Goal: Navigation & Orientation: Find specific page/section

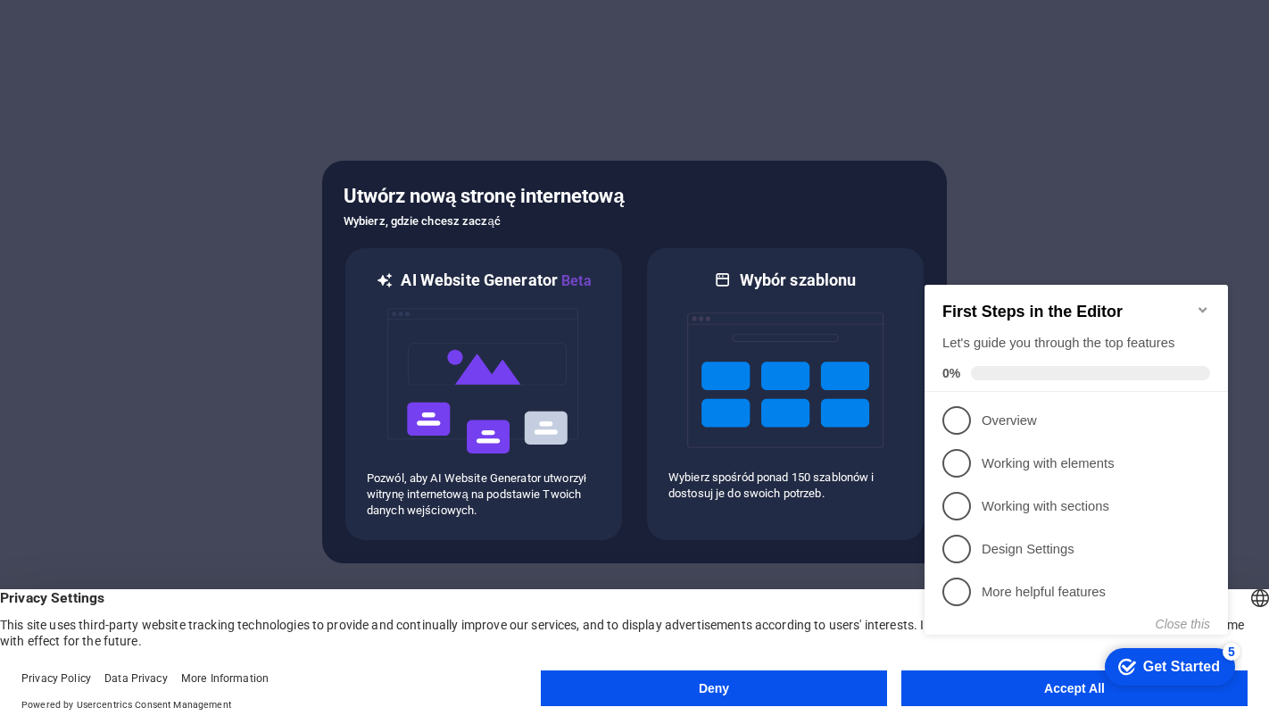
click at [975, 692] on appcues-checklist "Contextual help checklist present on screen" at bounding box center [1079, 478] width 325 height 438
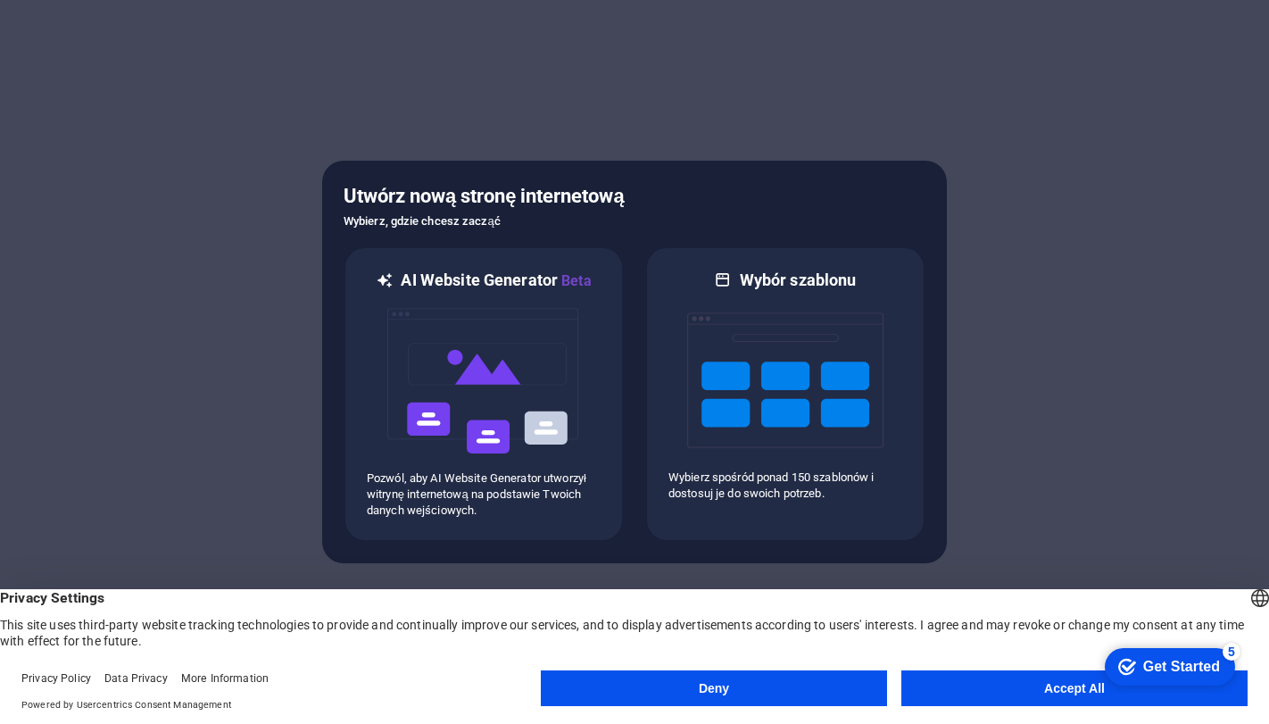
click div "checkmark Get Started 5 First Steps in the Editor Let's guide you through the t…"
click at [976, 692] on button "Accept All" at bounding box center [1074, 688] width 346 height 36
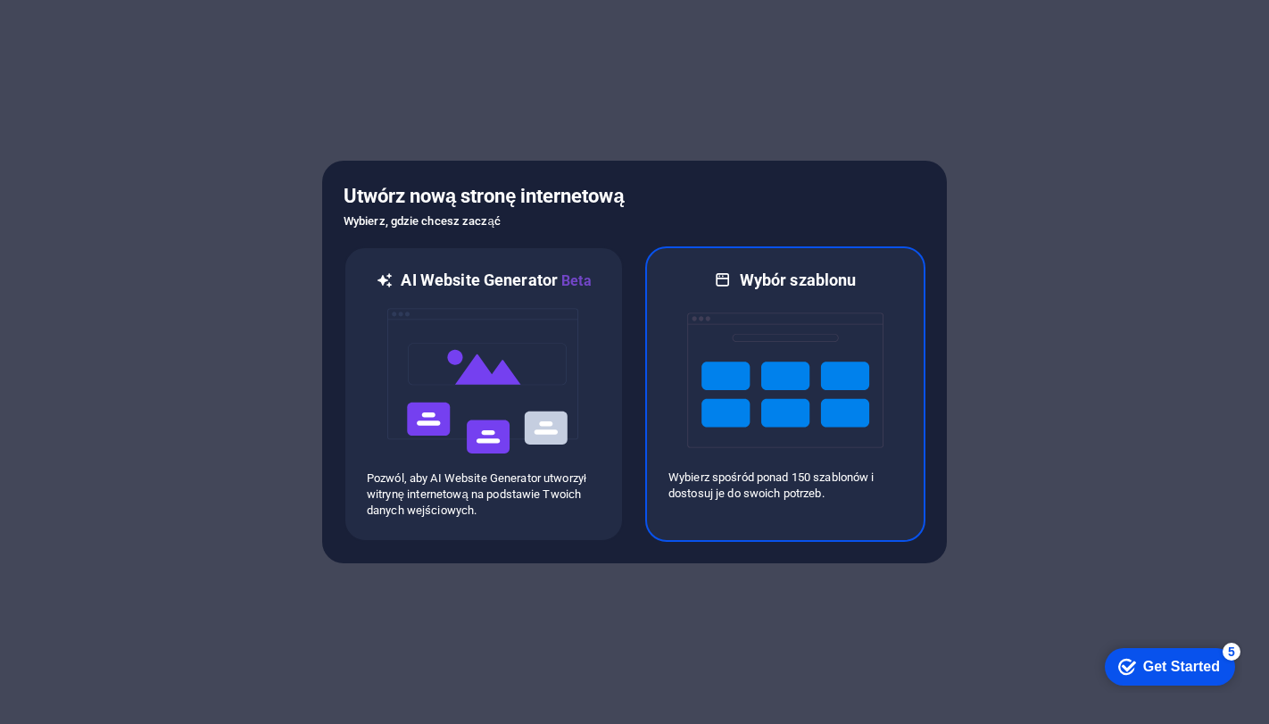
click at [826, 383] on img at bounding box center [785, 380] width 196 height 178
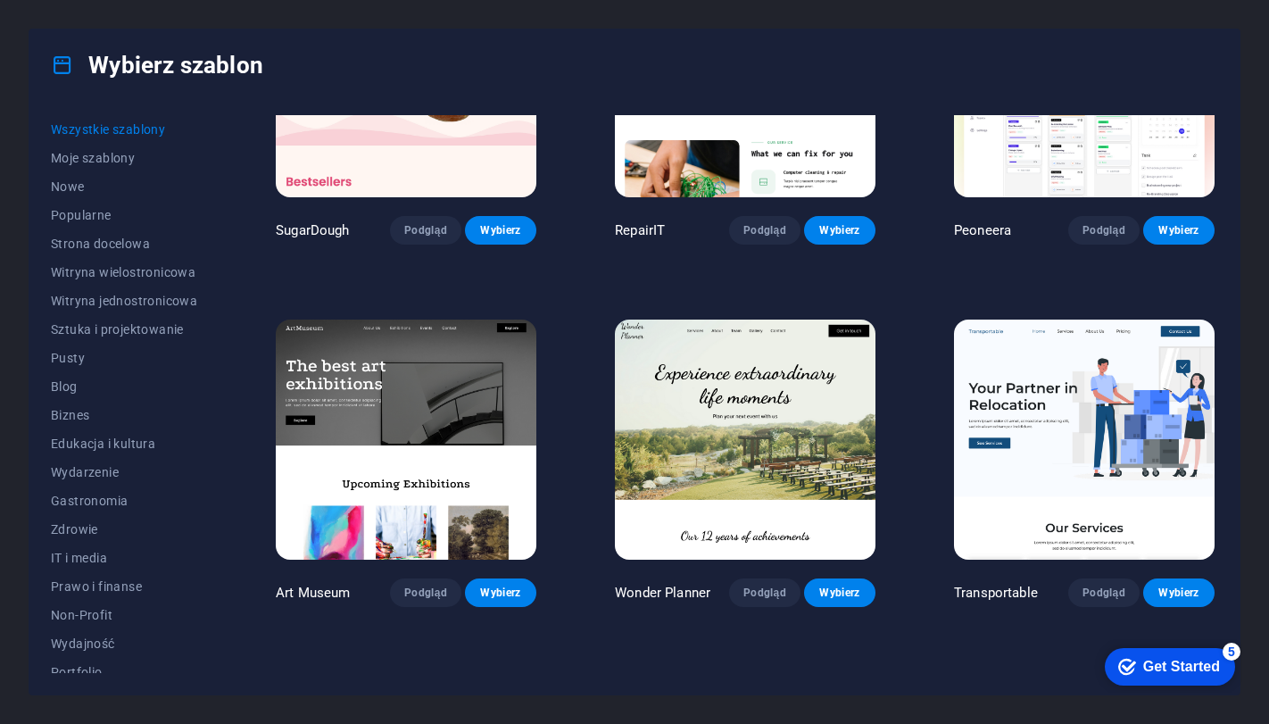
scroll to position [178, 0]
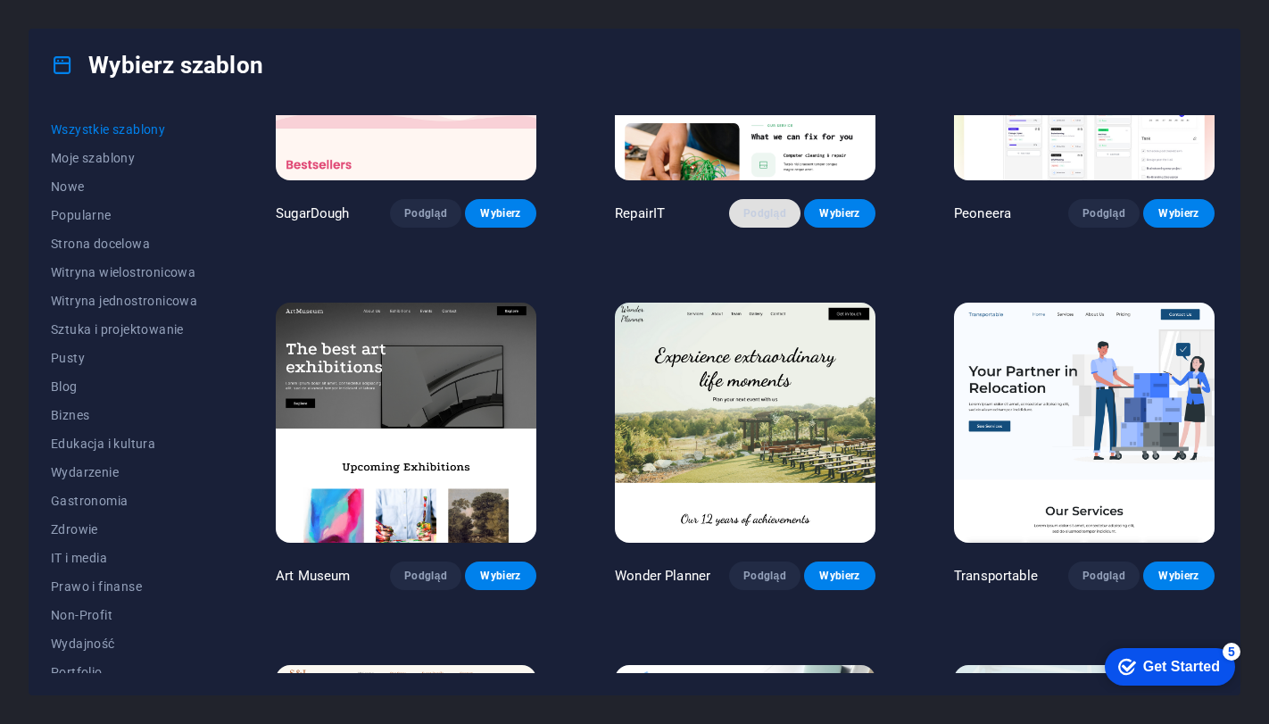
click at [776, 210] on span "Podgląd" at bounding box center [764, 213] width 43 height 14
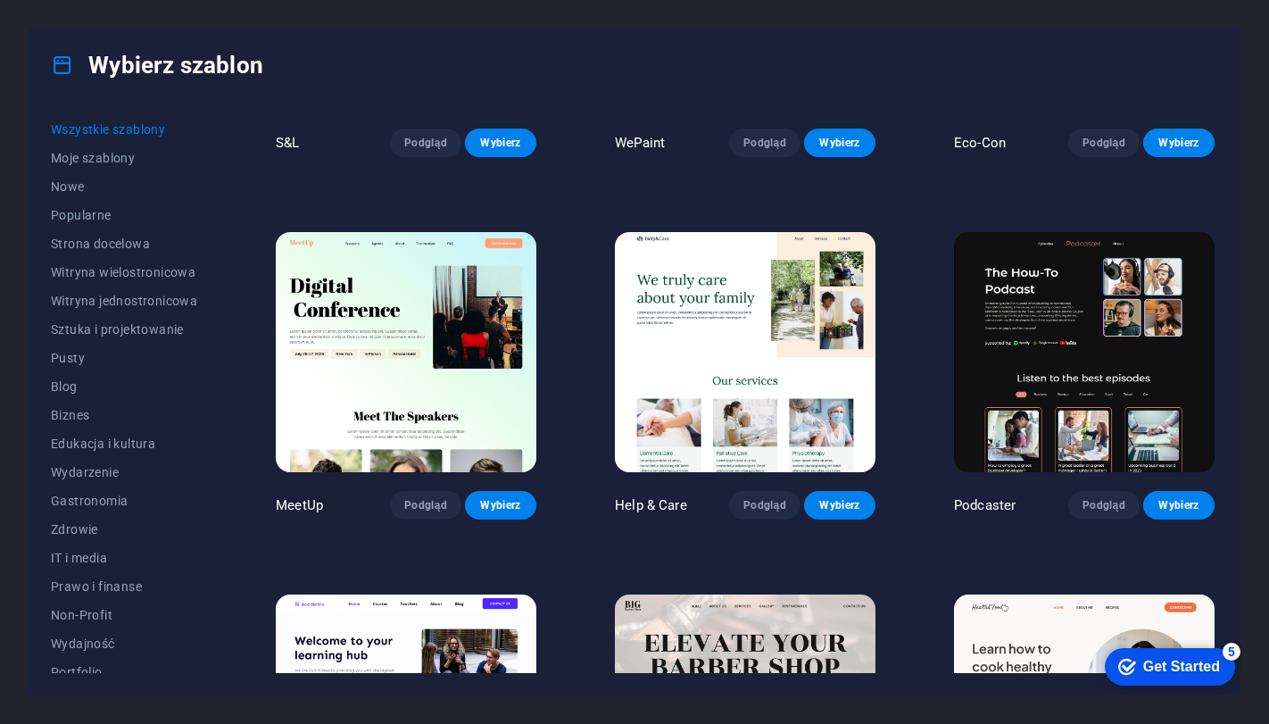
scroll to position [981, 0]
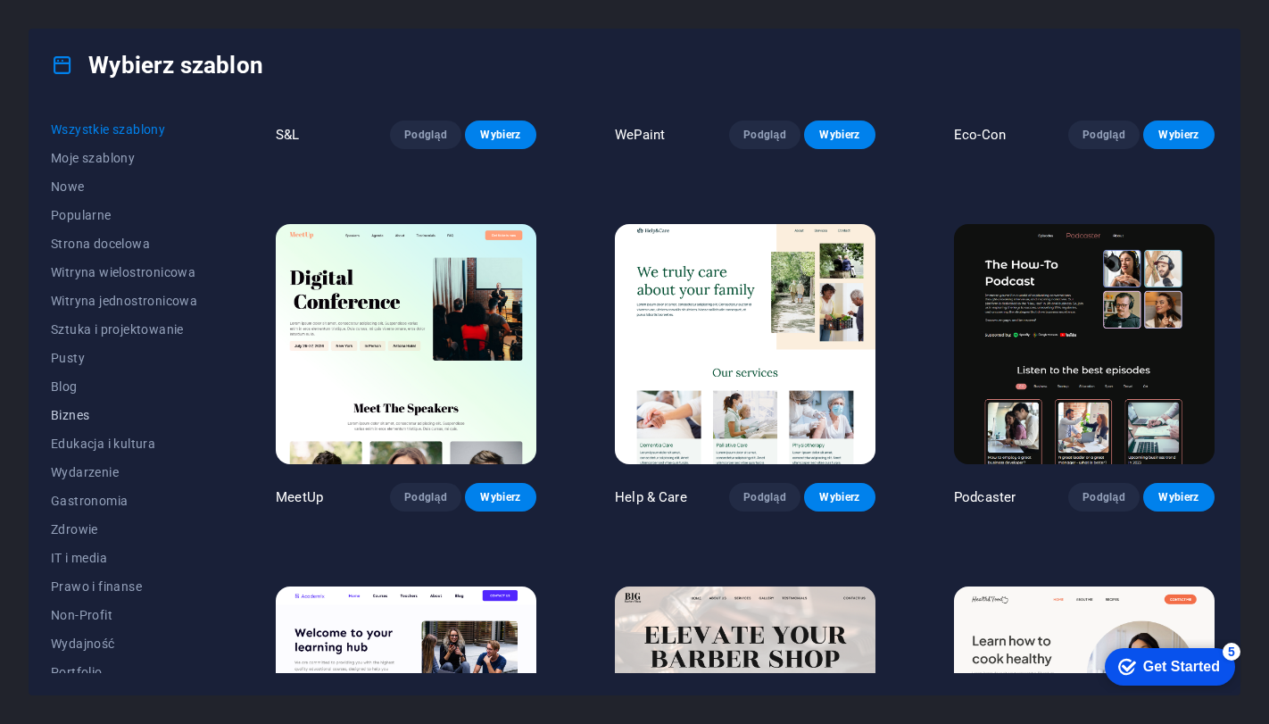
click at [77, 408] on span "Biznes" at bounding box center [124, 415] width 146 height 14
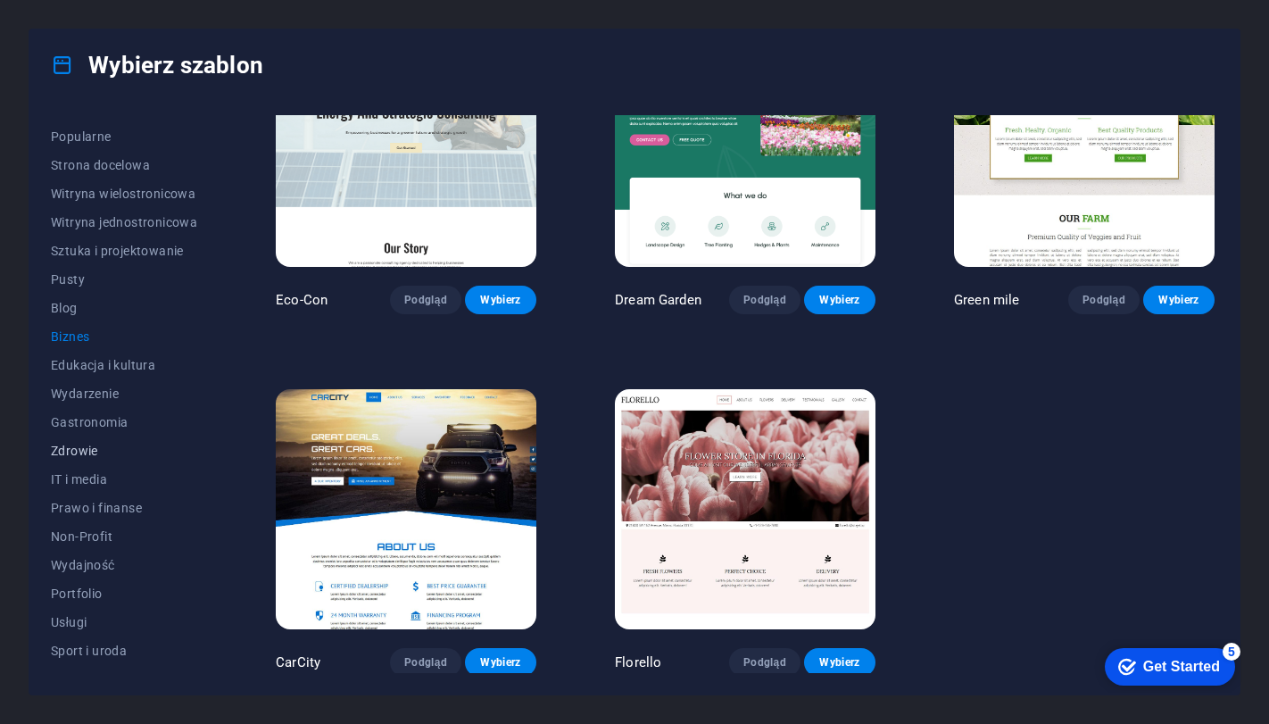
scroll to position [156, 0]
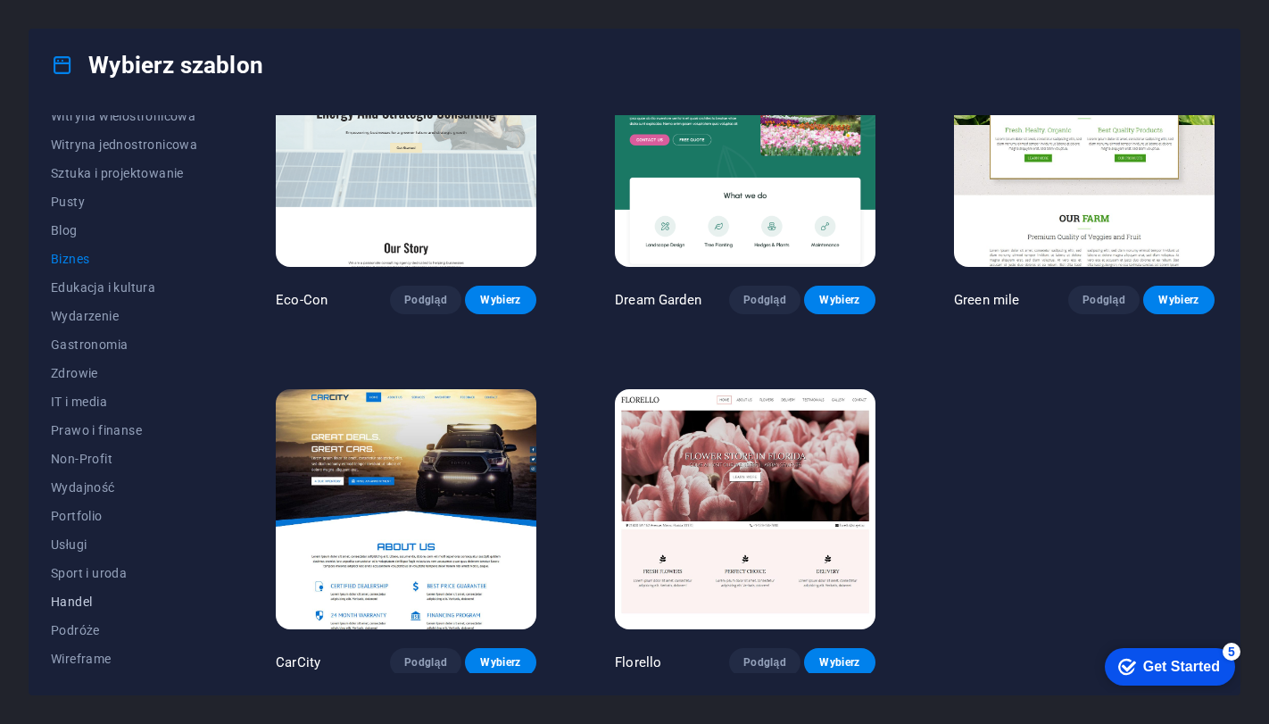
click at [78, 594] on span "Handel" at bounding box center [124, 601] width 146 height 14
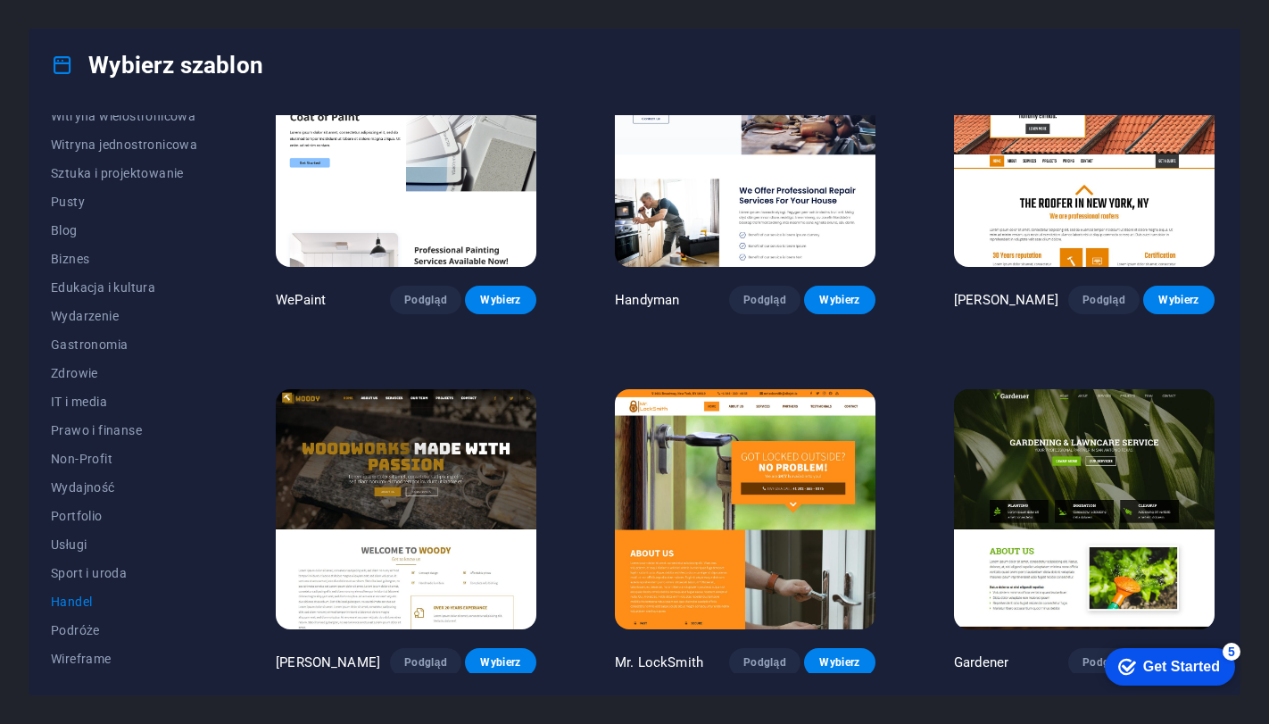
scroll to position [451, 0]
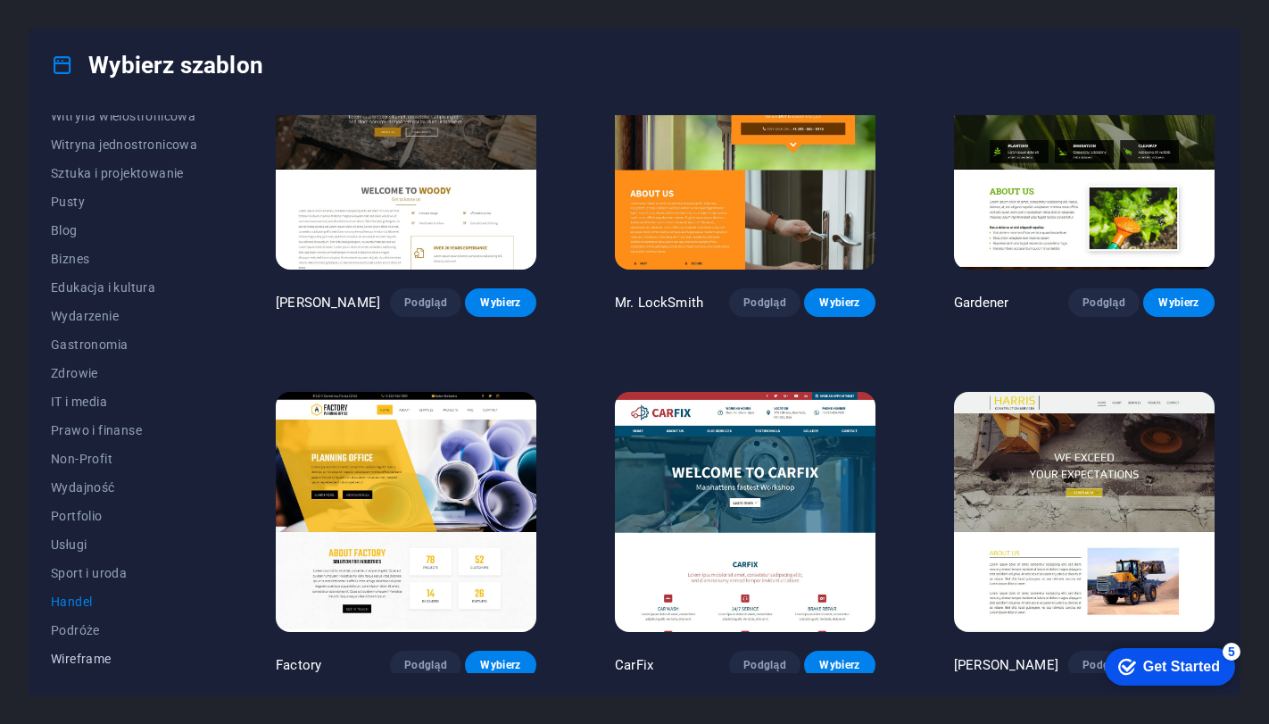
click at [95, 658] on span "Wireframe" at bounding box center [124, 658] width 146 height 14
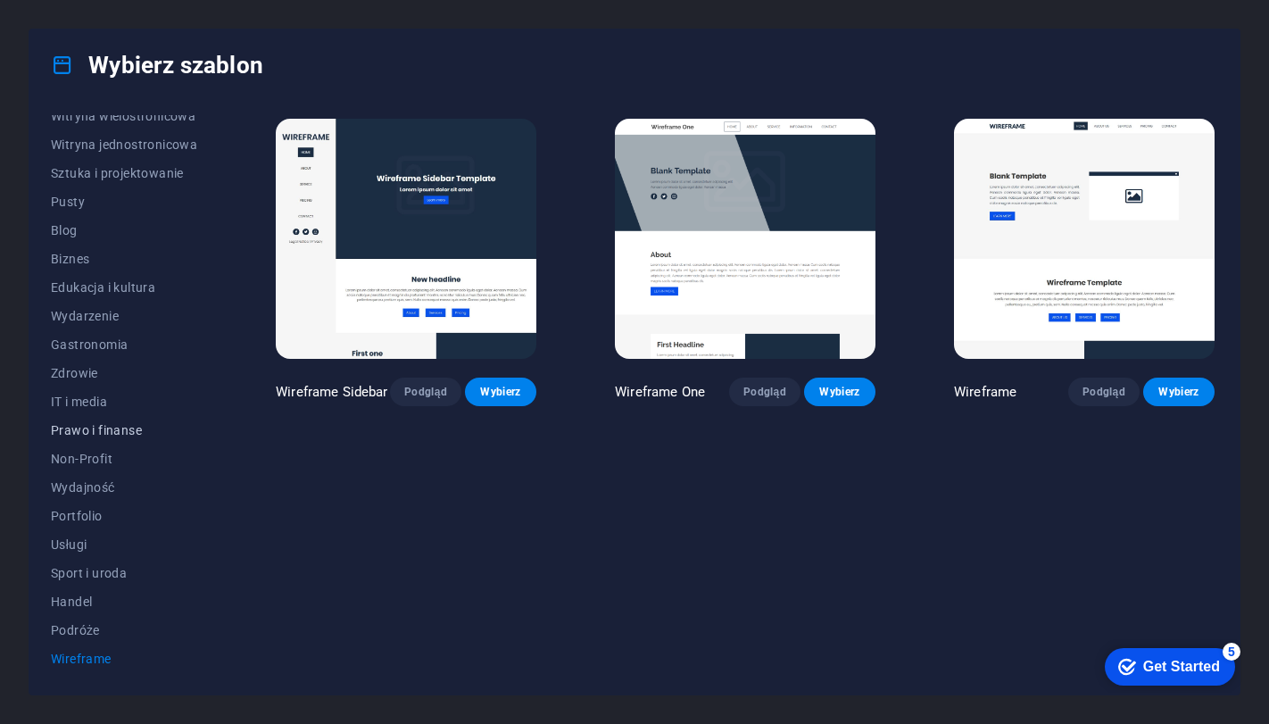
click at [95, 424] on span "Prawo i finanse" at bounding box center [124, 430] width 146 height 14
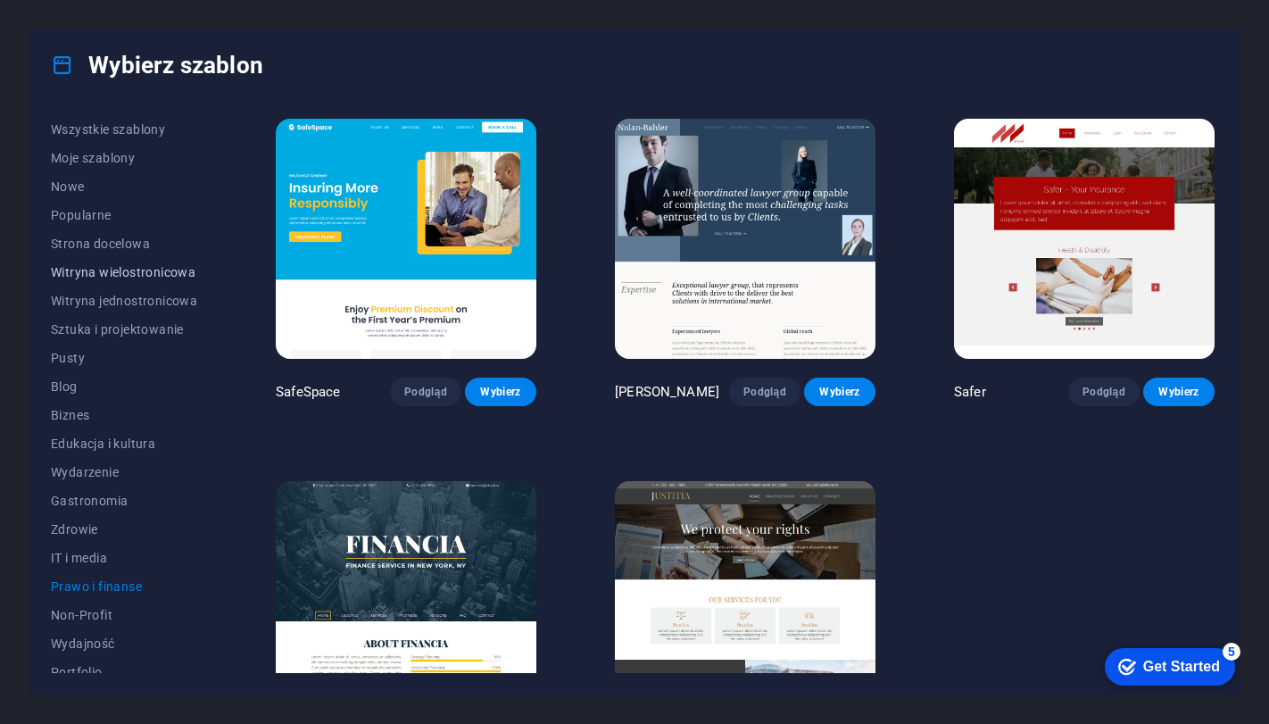
drag, startPoint x: 99, startPoint y: 275, endPoint x: 45, endPoint y: 308, distance: 63.7
click at [98, 275] on span "Witryna wielostronicowa" at bounding box center [124, 272] width 146 height 14
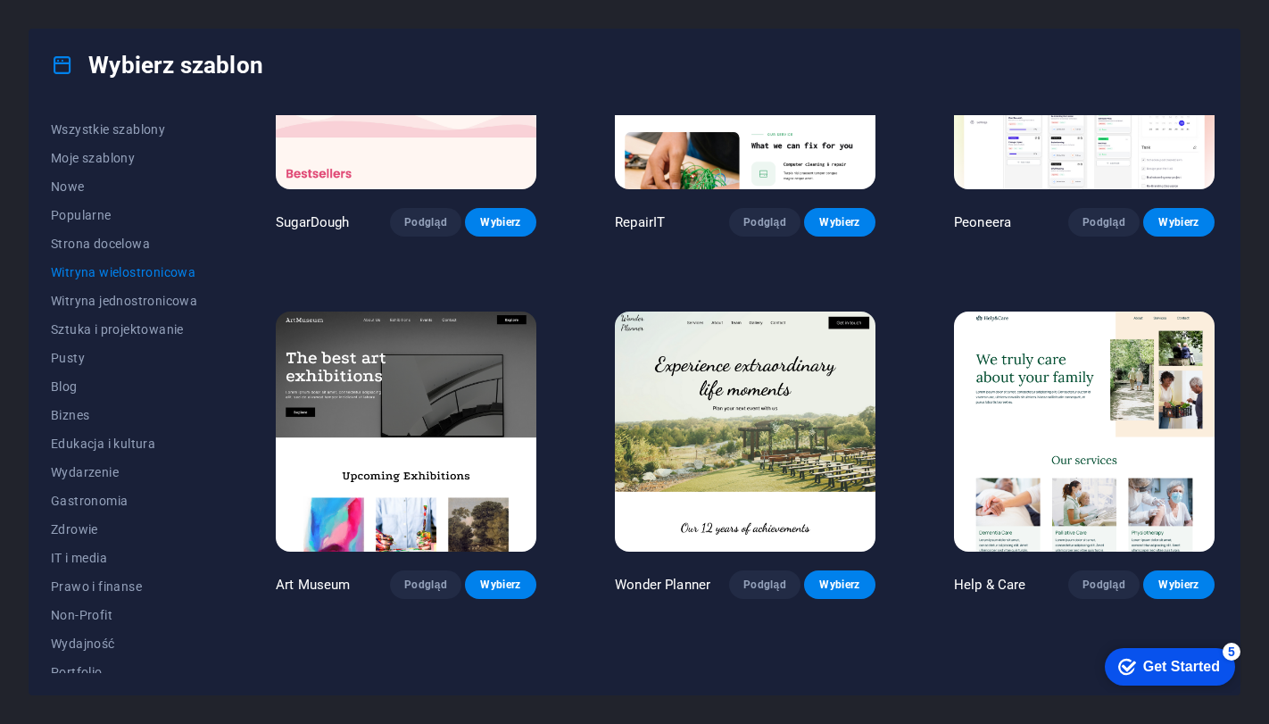
scroll to position [178, 0]
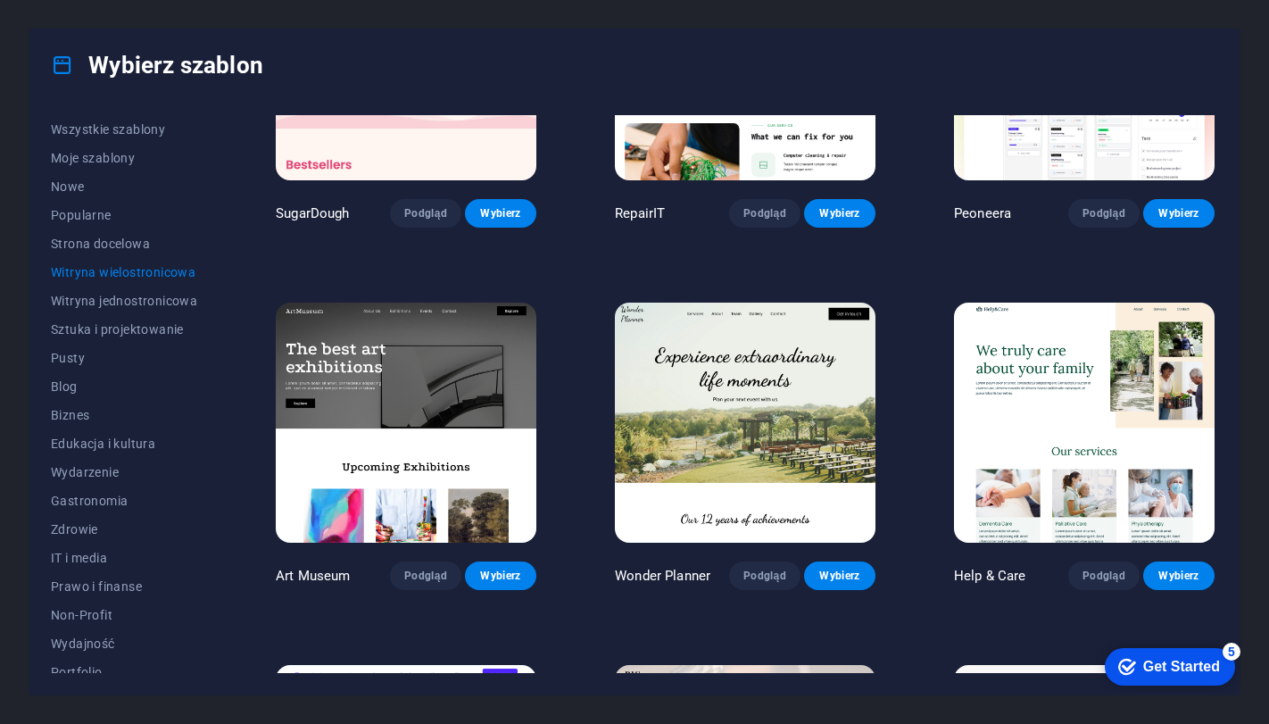
click at [1074, 423] on img at bounding box center [1084, 422] width 261 height 240
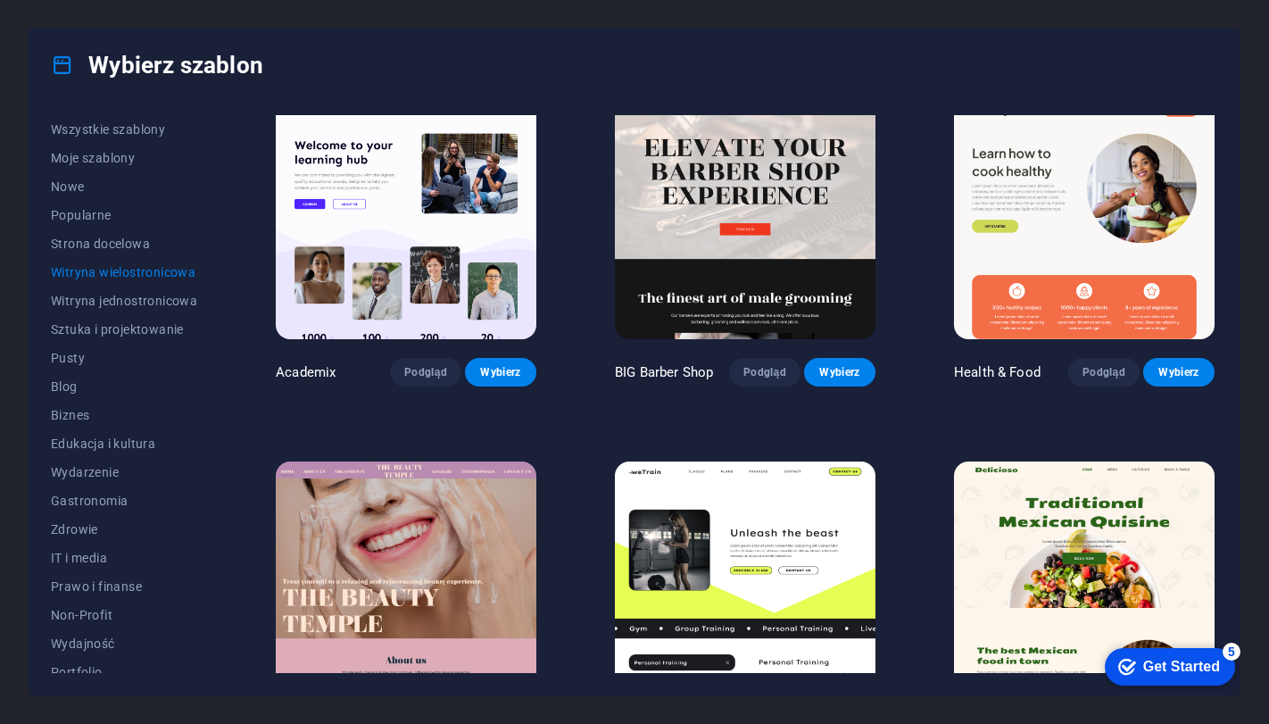
scroll to position [892, 0]
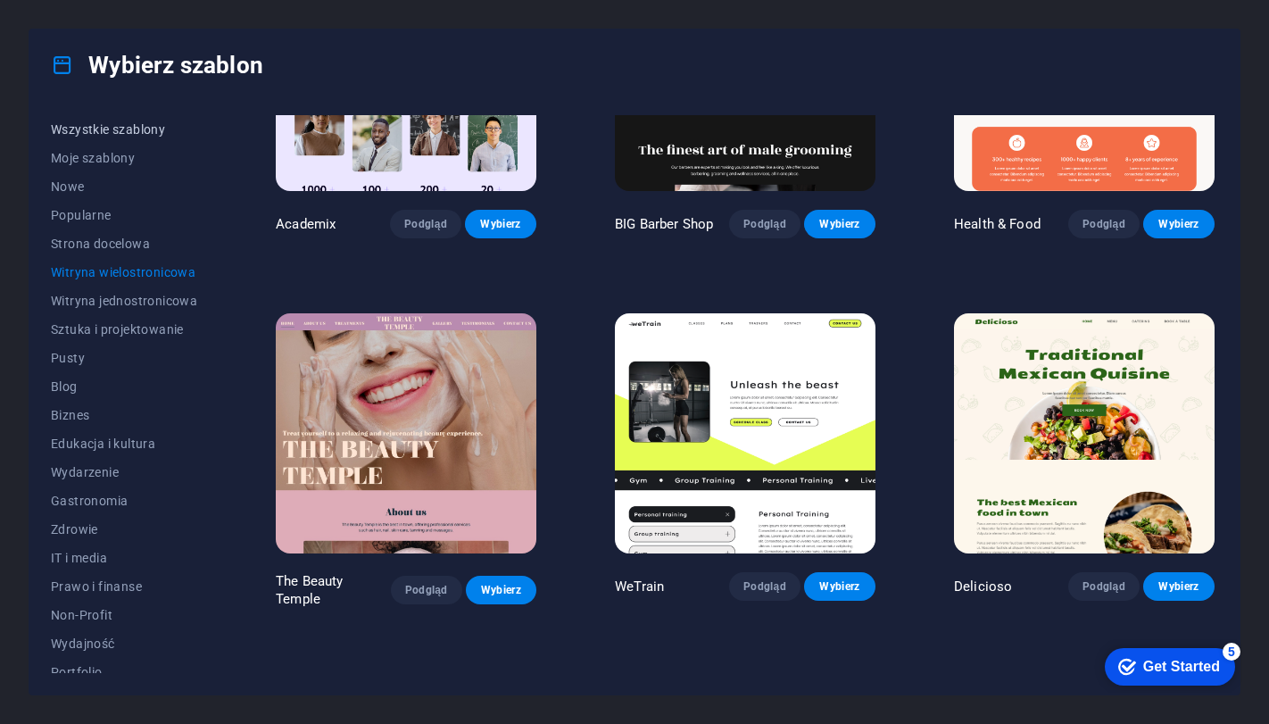
click at [106, 122] on span "Wszystkie szablony" at bounding box center [124, 129] width 146 height 14
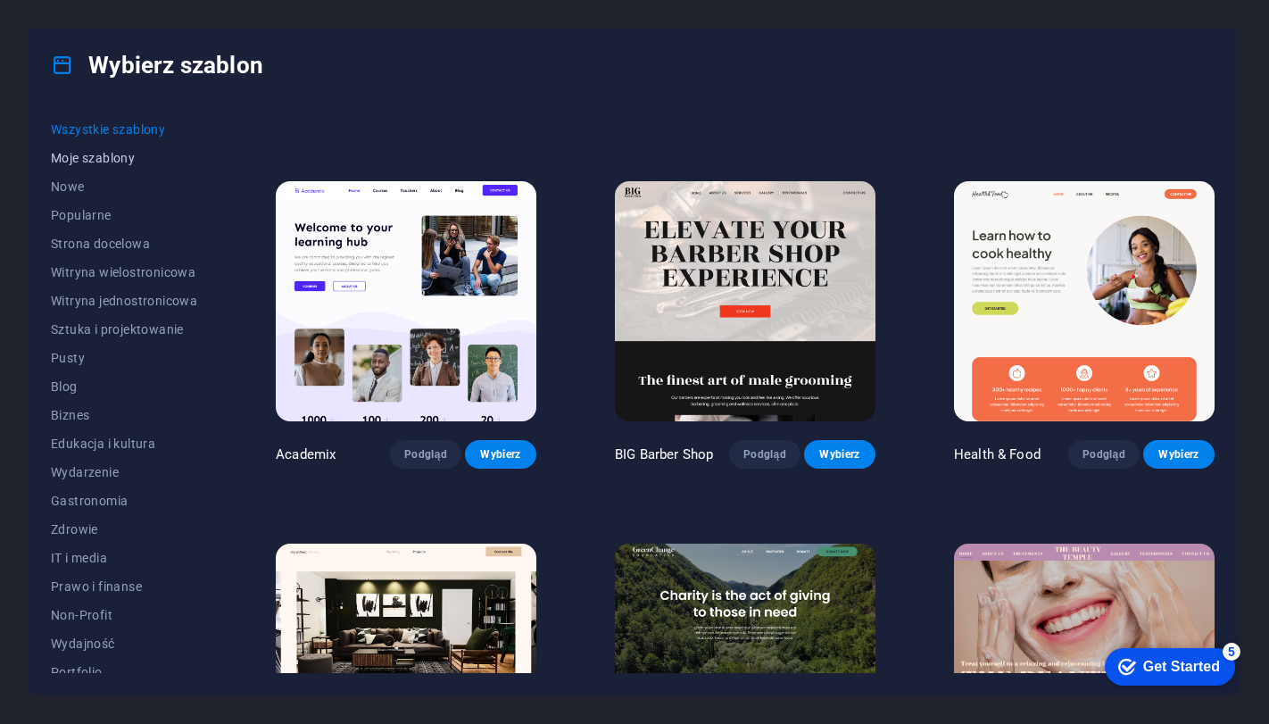
scroll to position [1612, 0]
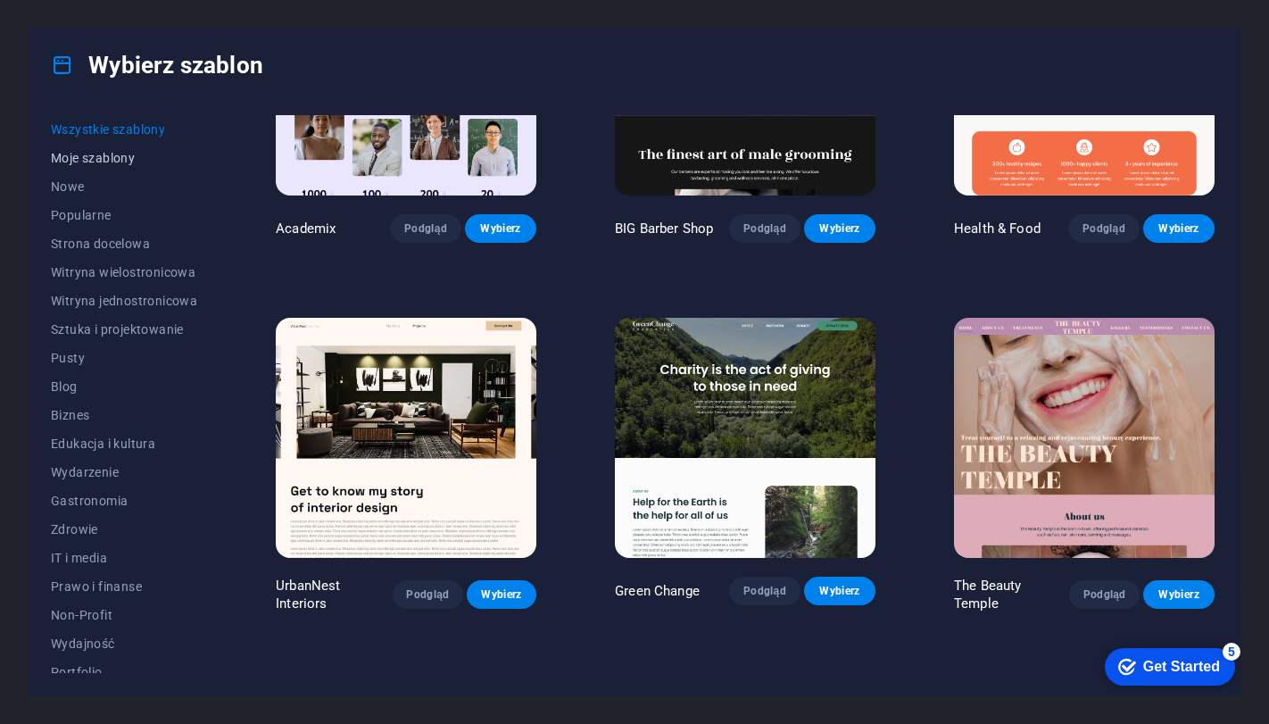
click at [105, 151] on span "Moje szablony" at bounding box center [124, 158] width 146 height 14
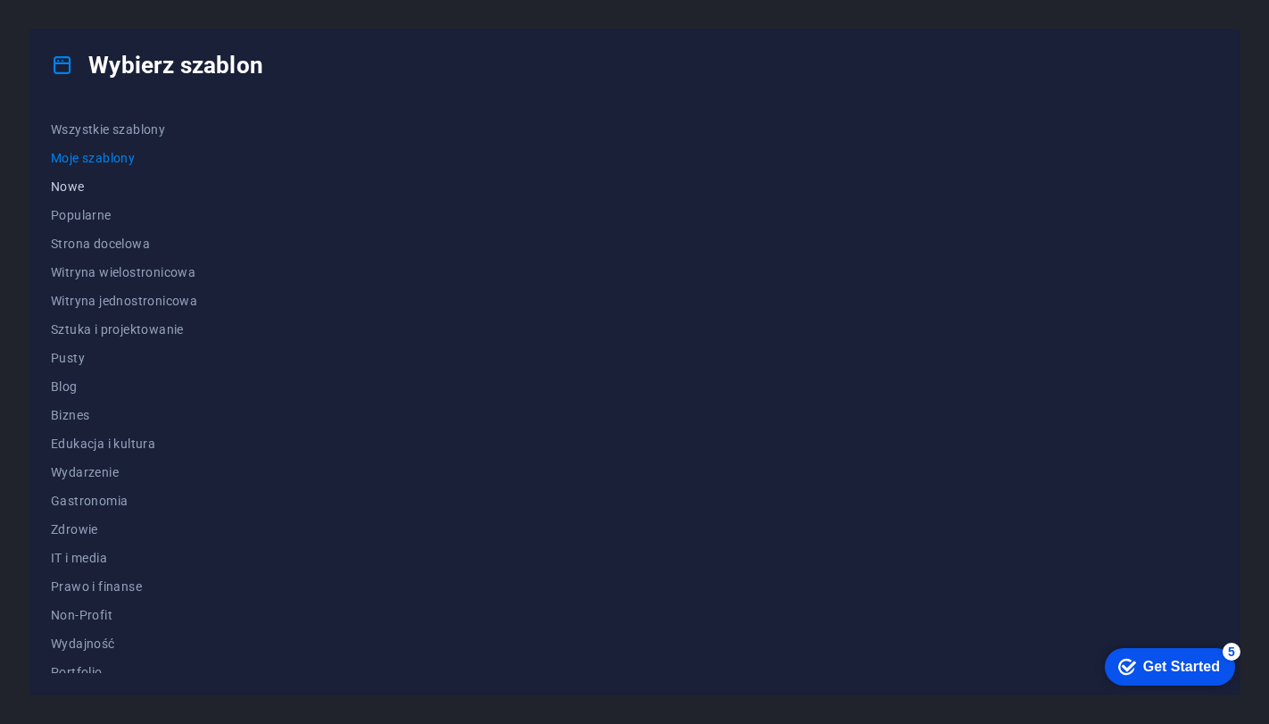
click at [87, 185] on span "Nowe" at bounding box center [124, 186] width 146 height 14
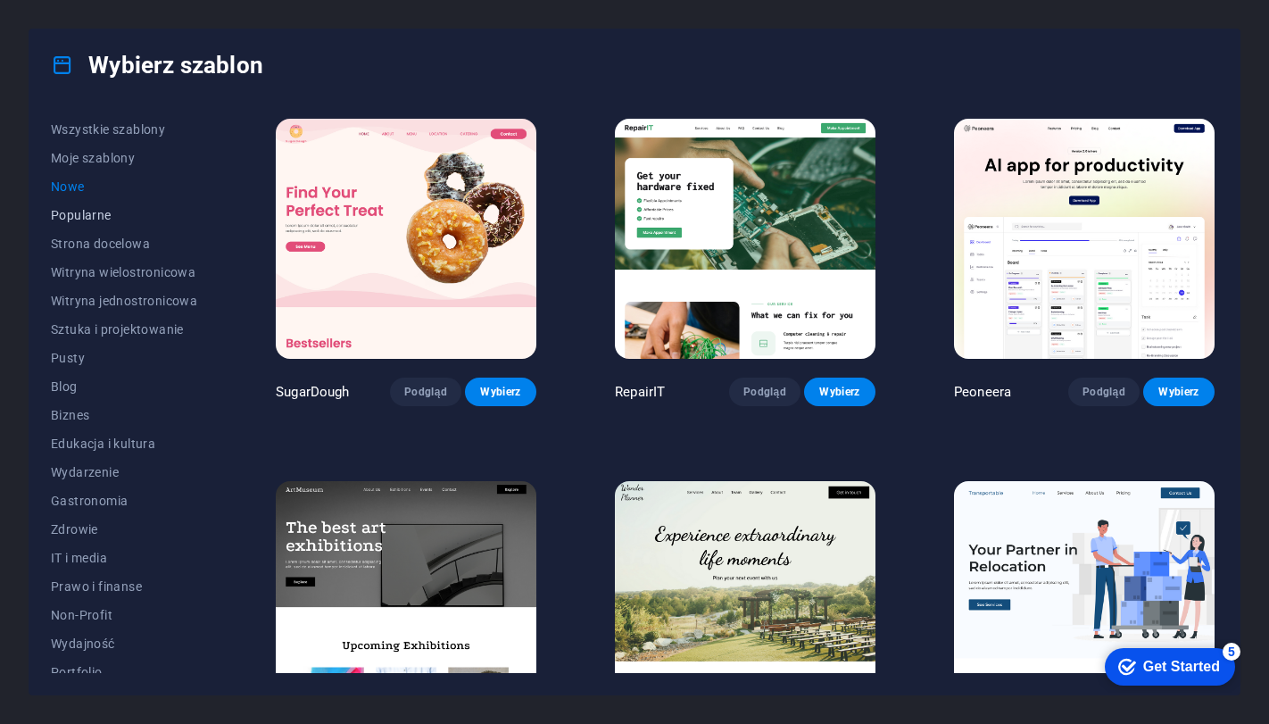
click at [88, 211] on span "Popularne" at bounding box center [124, 215] width 146 height 14
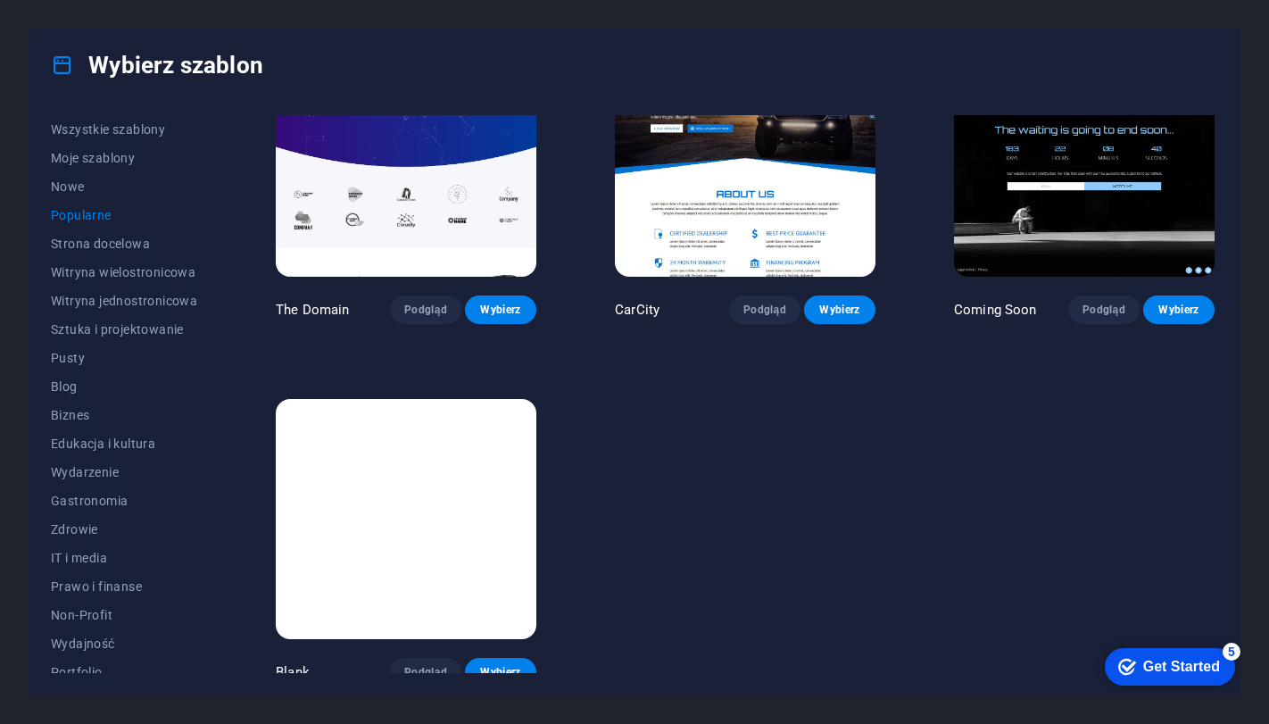
scroll to position [1533, 0]
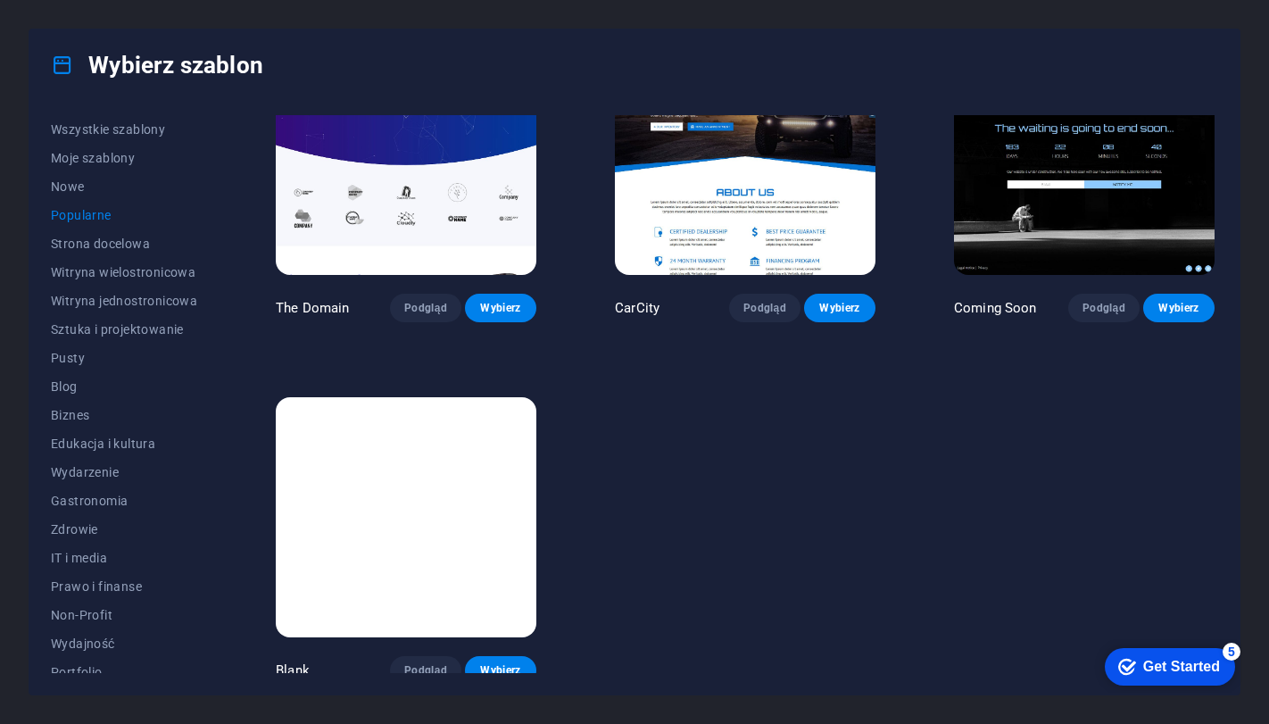
click at [1248, 52] on div "Wybierz szablon Wszystkie szablony Moje szablony Nowe Popularne Strona docelowa…" at bounding box center [634, 362] width 1269 height 724
